Goal: Navigation & Orientation: Find specific page/section

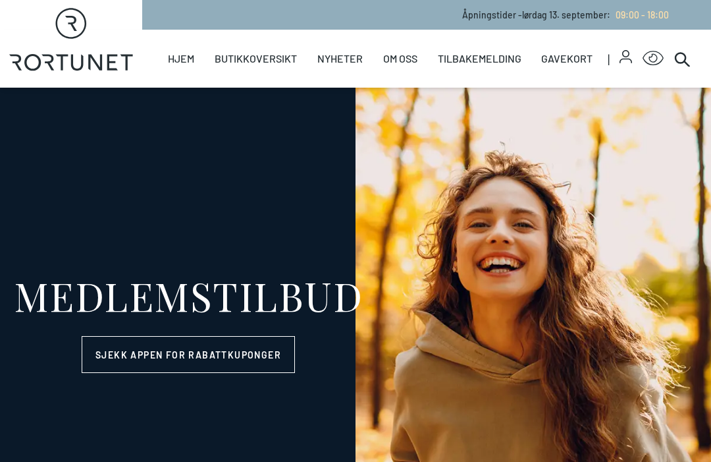
select select "NO"
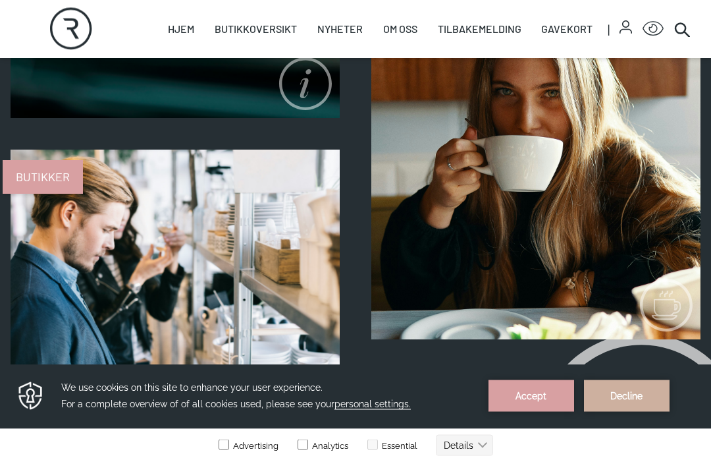
scroll to position [1609, 0]
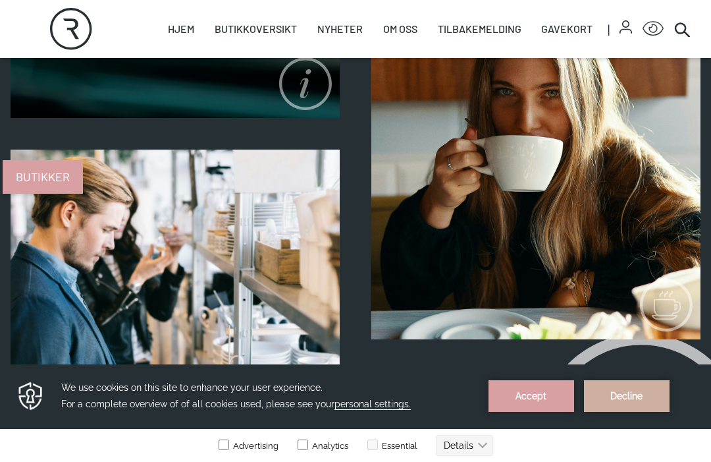
click at [0, 0] on link "Oversiktskart" at bounding box center [0, 0] width 0 height 0
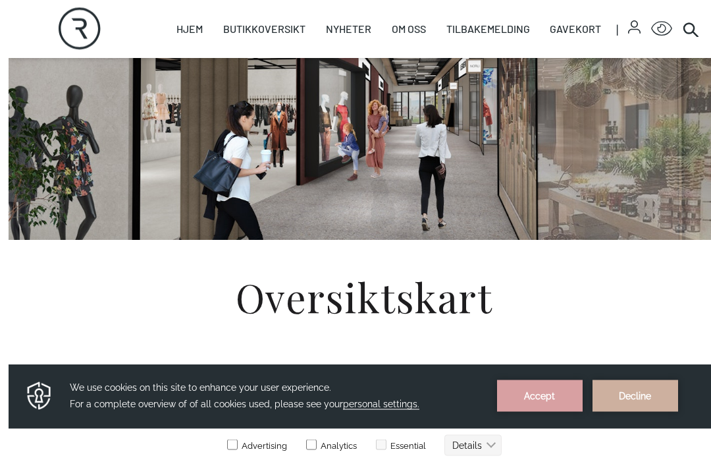
scroll to position [128, 0]
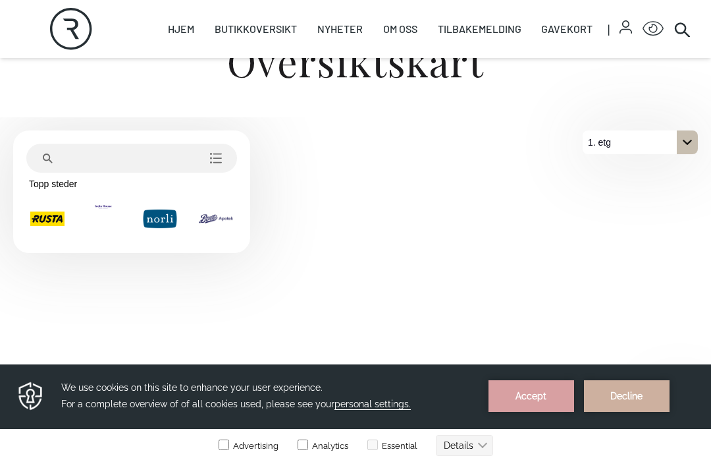
scroll to position [393, 0]
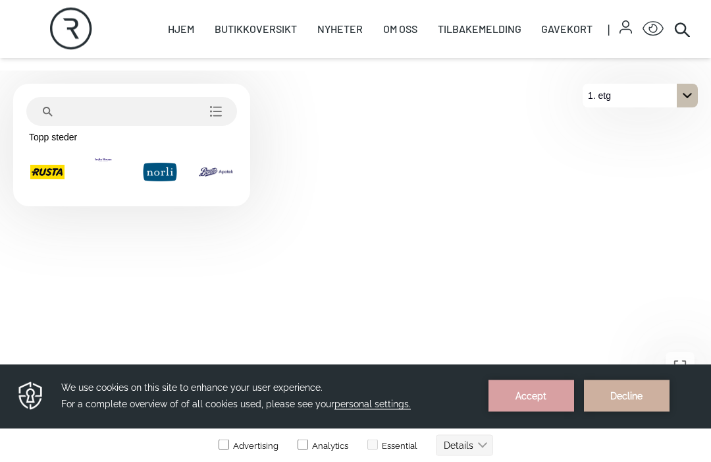
scroll to position [394, 0]
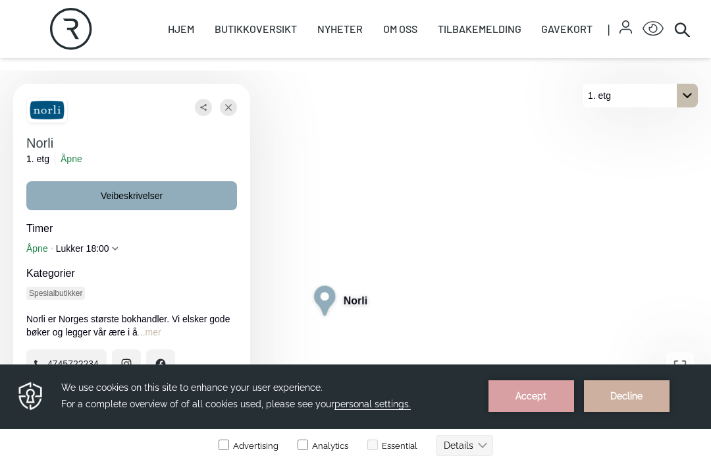
click at [229, 111] on icon "Lukke" at bounding box center [228, 107] width 7 height 7
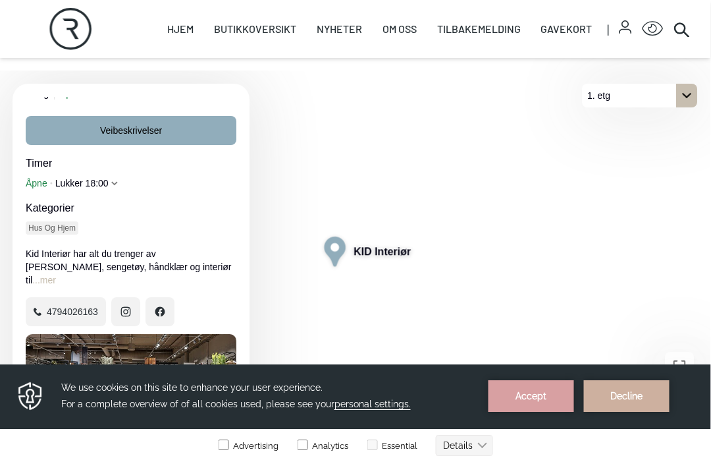
scroll to position [394, 76]
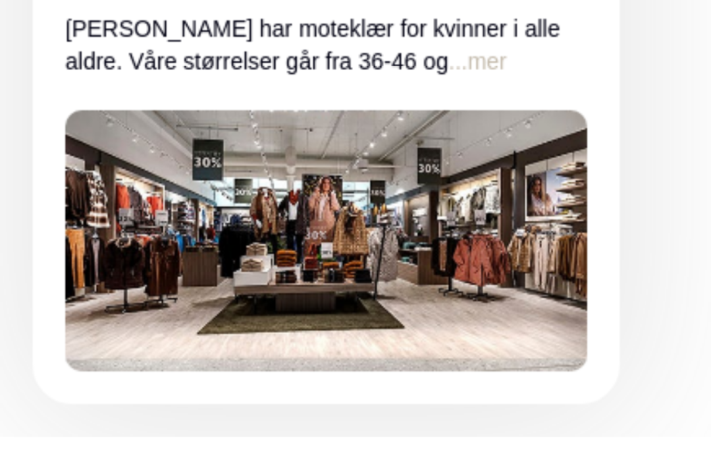
scroll to position [62, 0]
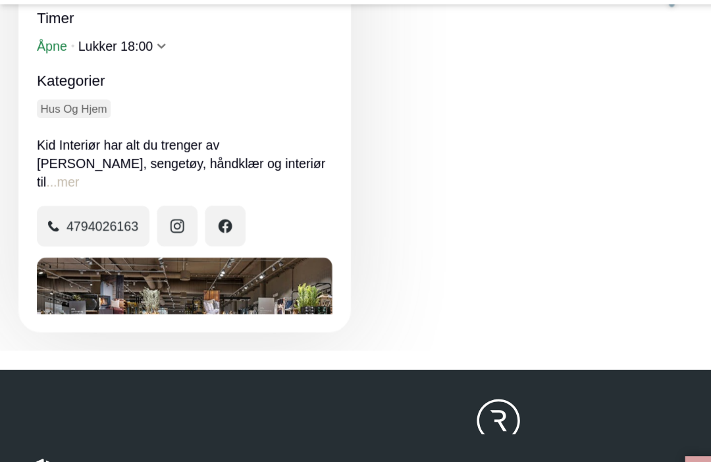
scroll to position [438, 0]
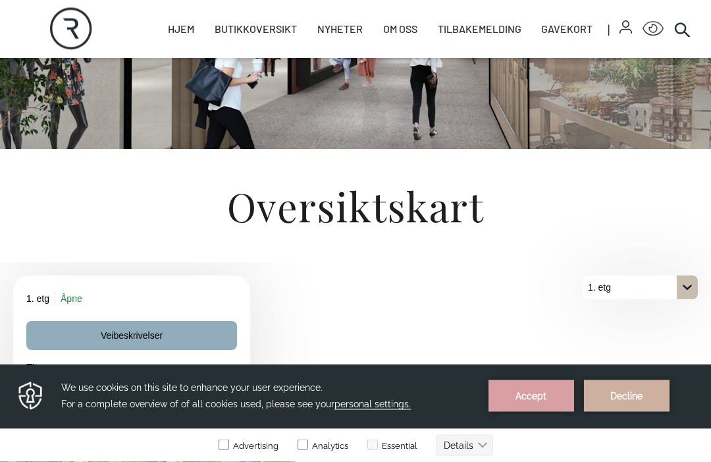
scroll to position [207, 0]
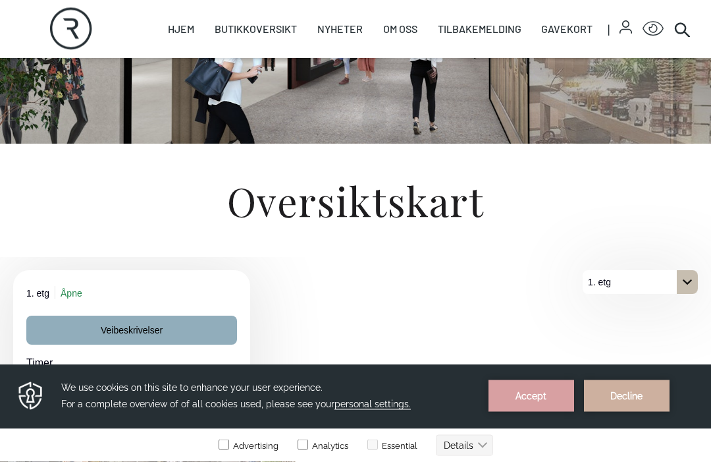
click at [28, 144] on div at bounding box center [355, 12] width 674 height 263
click at [121, 337] on span "Veibeskrivelser" at bounding box center [132, 330] width 62 height 13
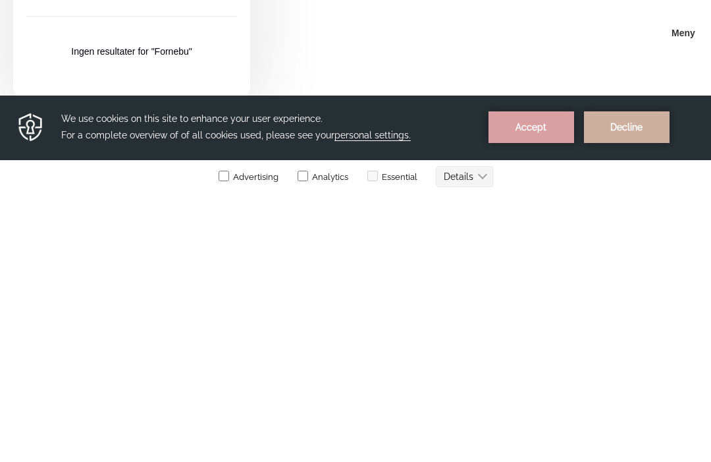
scroll to position [378, 0]
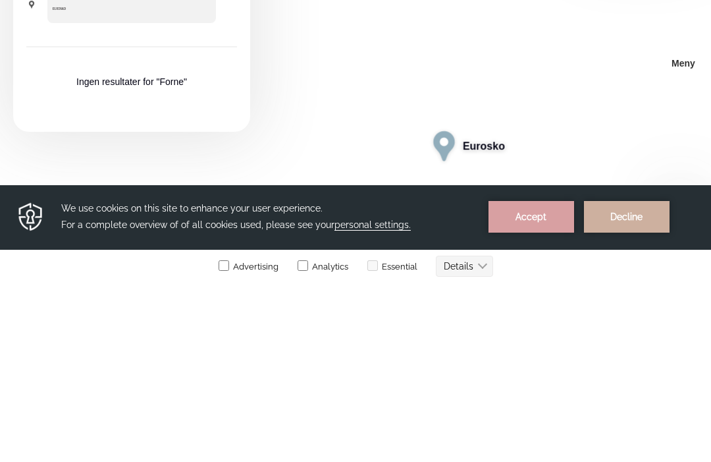
click at [711, 168] on html "Skip to content Rortunet Åpningstider - lørdag 13. september : 09:00 - 18:00 Ro…" at bounding box center [355, 276] width 711 height 1309
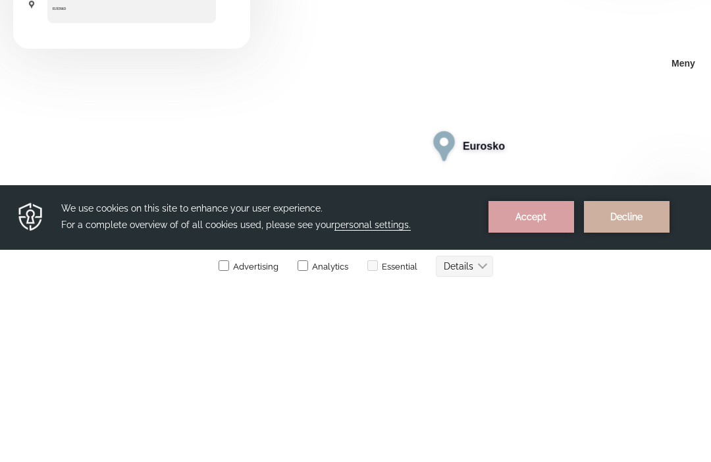
scroll to position [557, 0]
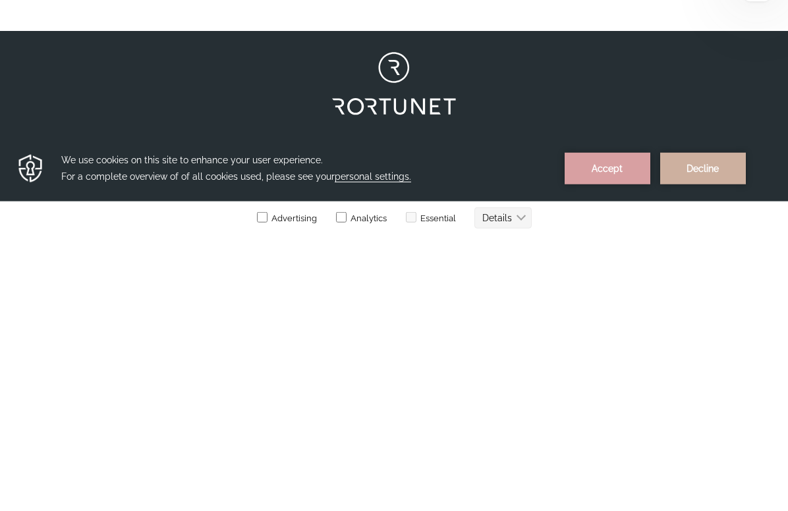
scroll to position [565, 0]
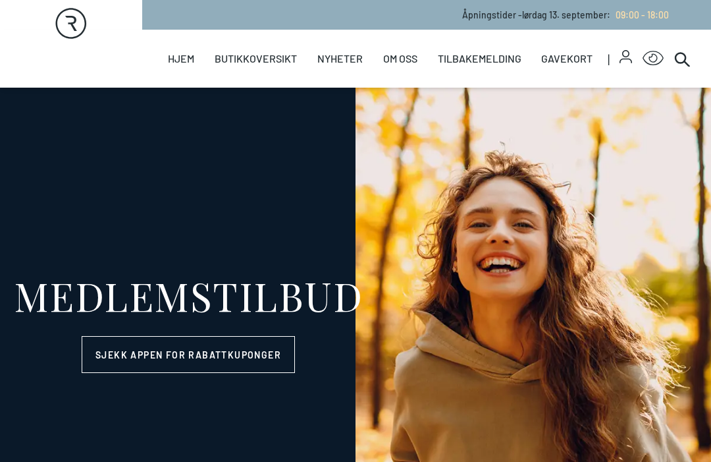
select select "NO"
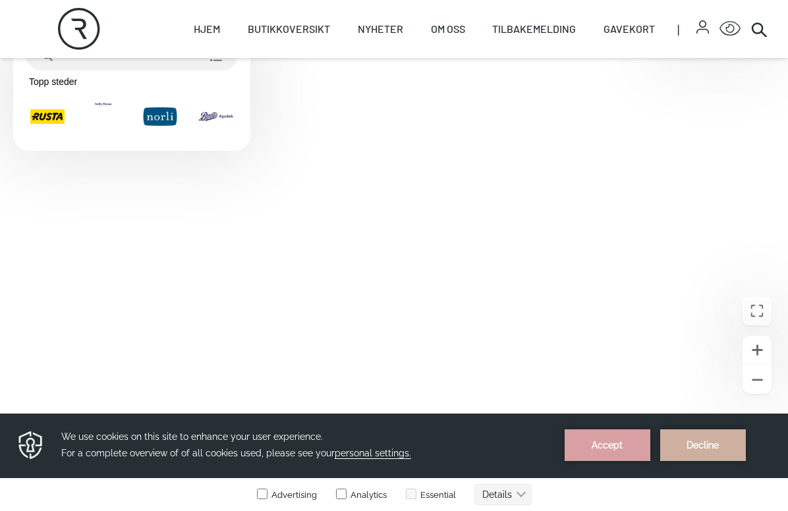
scroll to position [450, 0]
click at [0, 0] on link "Parkering" at bounding box center [0, 0] width 0 height 0
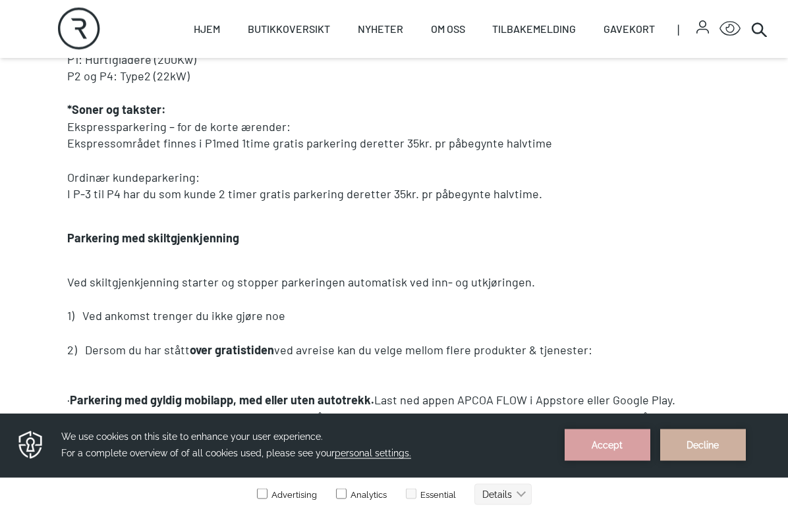
scroll to position [707, 0]
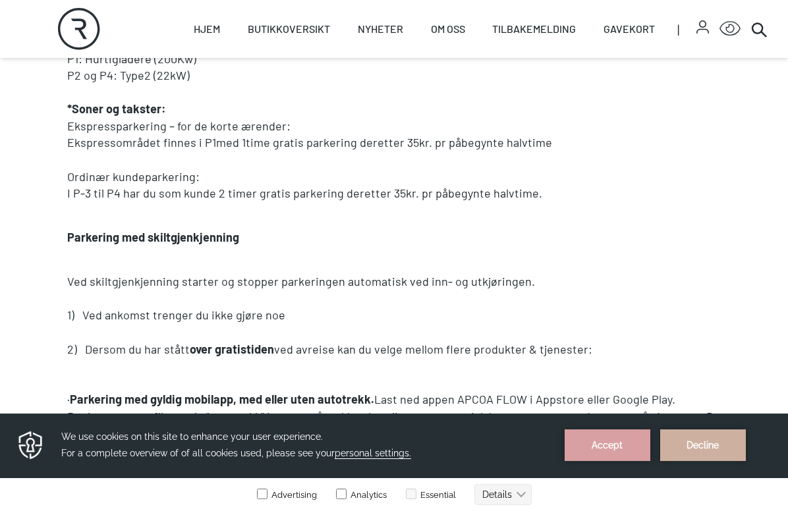
click at [681, 394] on p "· Parkering med gyldig mobilapp, med eller uten autotrekk. Last ned appen APCOA…" at bounding box center [393, 416] width 653 height 51
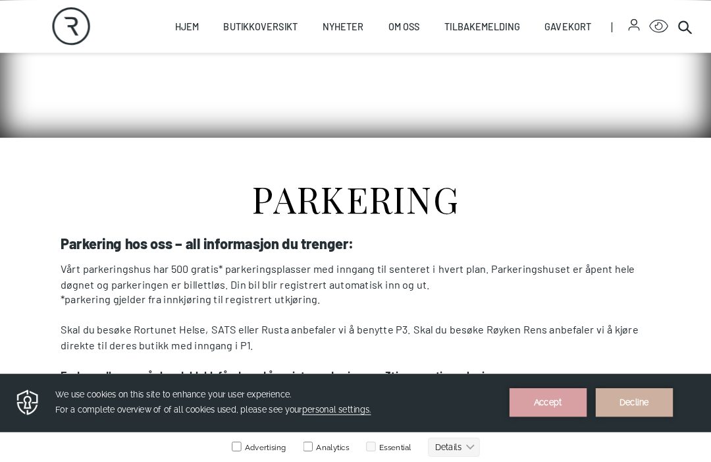
scroll to position [0, 0]
